Goal: Register for event/course

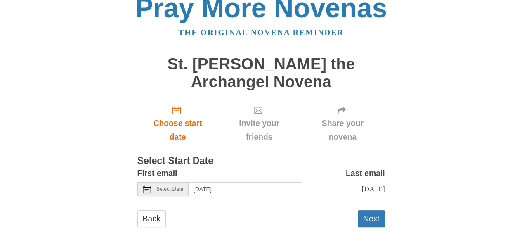
scroll to position [19, 0]
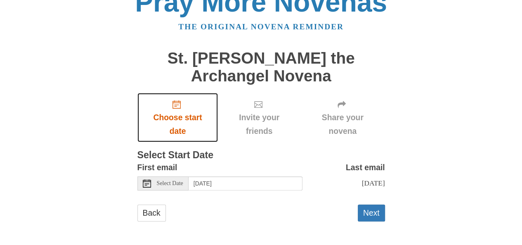
click at [175, 106] on icon "Choose start date" at bounding box center [176, 104] width 8 height 8
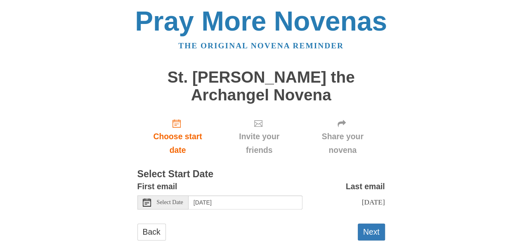
click at [185, 100] on h1 "St. [PERSON_NAME] the Archangel Novena" at bounding box center [261, 86] width 248 height 35
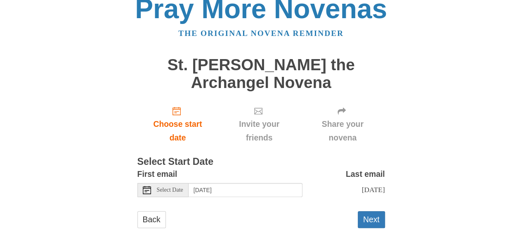
scroll to position [19, 0]
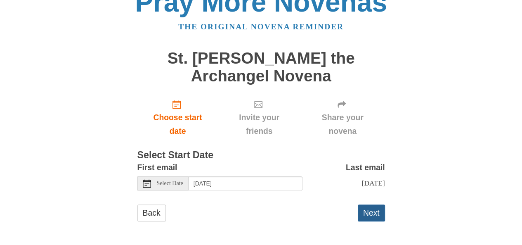
click at [367, 215] on button "Next" at bounding box center [371, 212] width 27 height 17
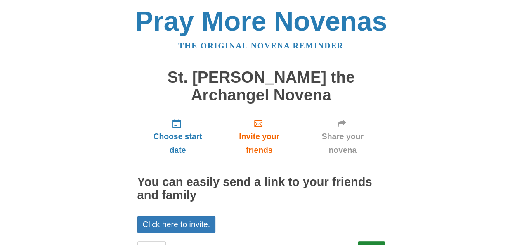
scroll to position [36, 0]
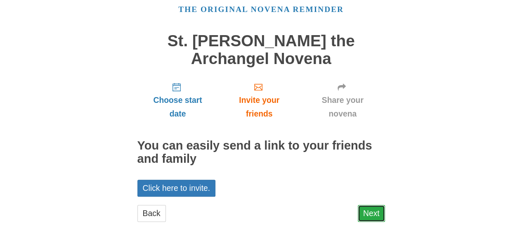
click at [368, 211] on link "Next" at bounding box center [371, 213] width 27 height 17
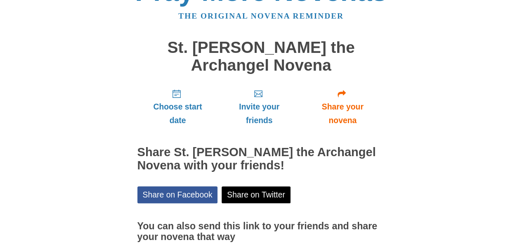
scroll to position [103, 0]
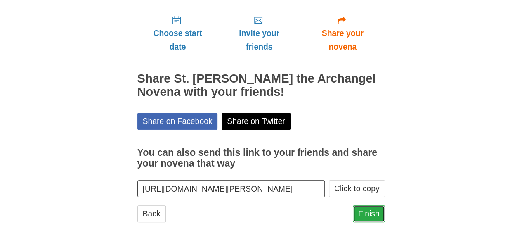
click at [374, 212] on link "Finish" at bounding box center [369, 213] width 32 height 17
